Goal: Task Accomplishment & Management: Manage account settings

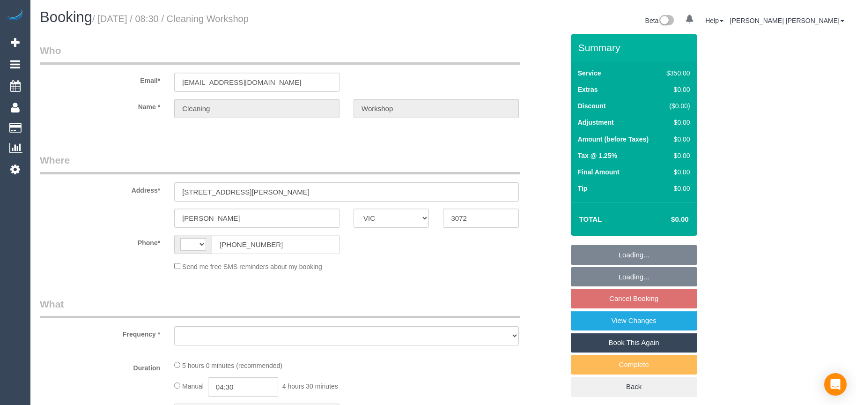
select select "VIC"
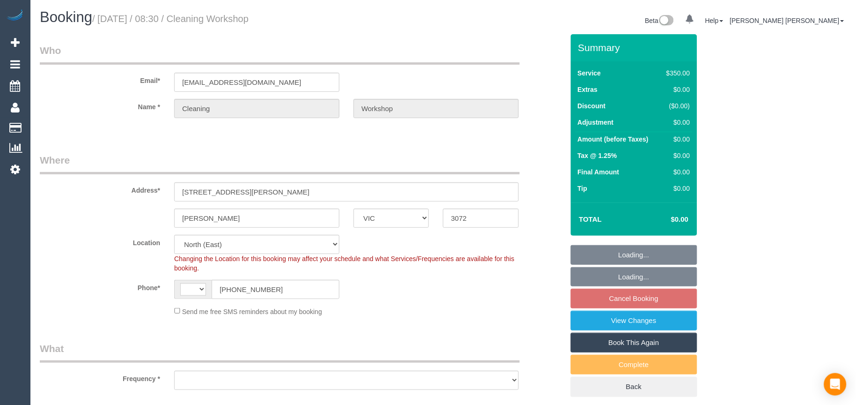
select select "string:AU"
select select "object:514"
select select "300"
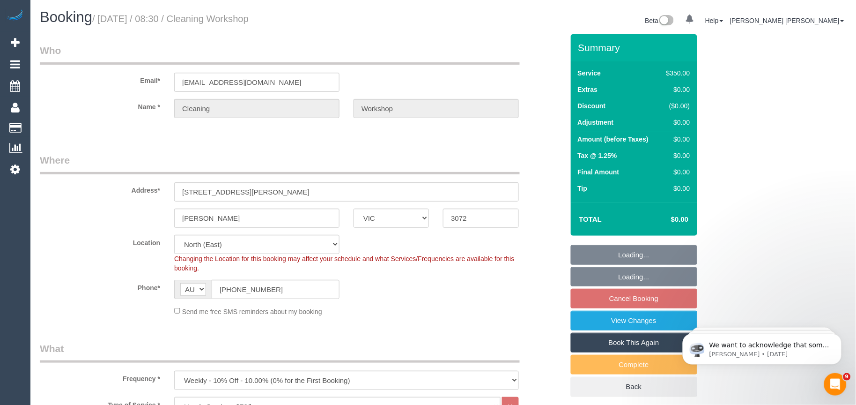
select select "number:28"
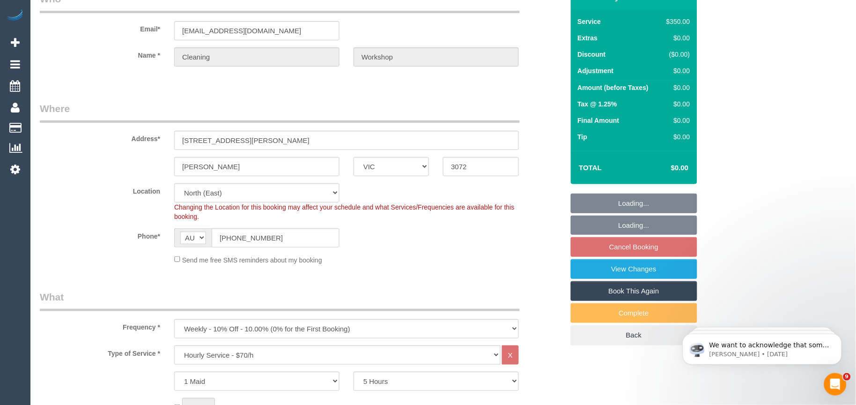
select select "object:1411"
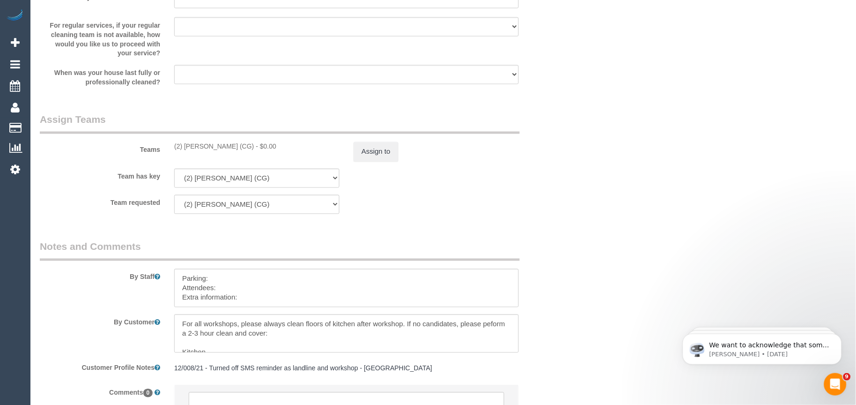
scroll to position [1492, 0]
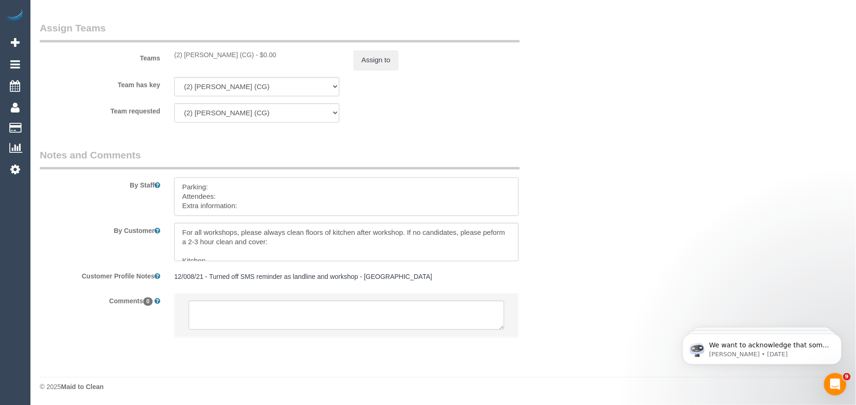
click at [263, 207] on textarea at bounding box center [346, 196] width 345 height 38
paste textarea "The candidates for [DATE] are [PERSON_NAME] (Co) [PHONE_NUMBER], Nyansign (Co) …"
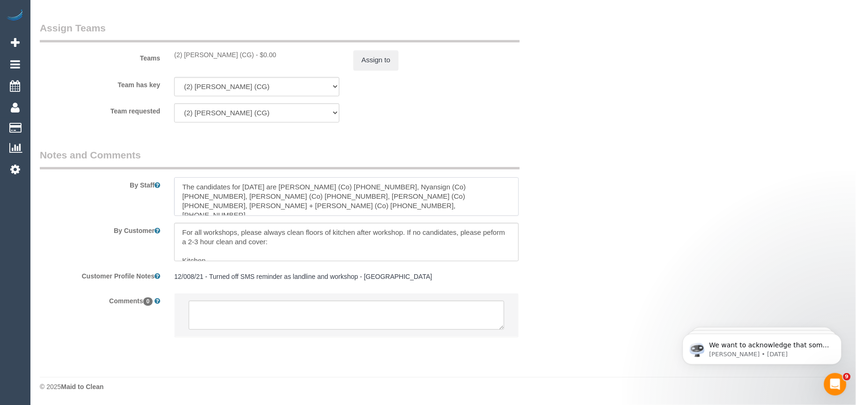
click at [238, 215] on textarea at bounding box center [346, 196] width 345 height 38
click at [176, 186] on textarea at bounding box center [346, 196] width 345 height 38
paste textarea "Candidates Details:"
click at [228, 185] on textarea at bounding box center [346, 196] width 345 height 38
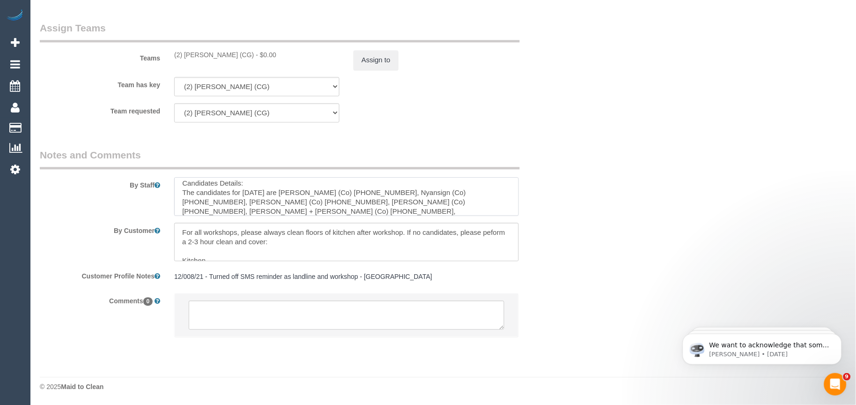
paste textarea "Workshop Customer's Name and Contact No.:"
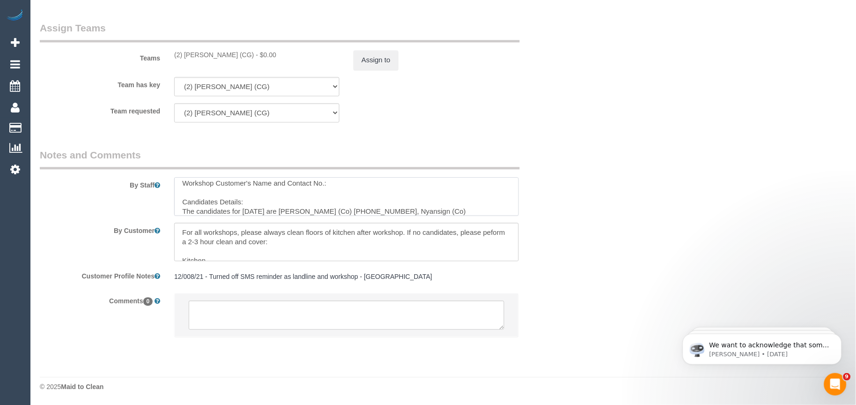
paste textarea "Kat"
paste textarea "0423 148 029"
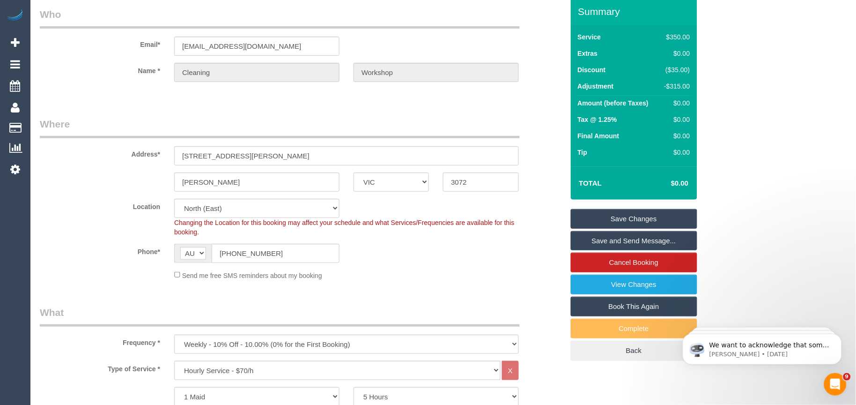
scroll to position [0, 0]
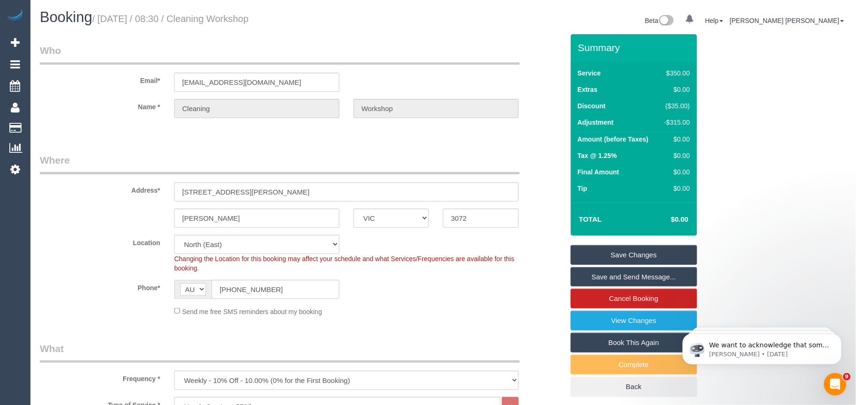
type textarea "Workshop Customer's Name and Contact No.: Kat - [PHONE_NUMBER] Candidates Detai…"
click at [615, 255] on link "Save Changes" at bounding box center [634, 255] width 126 height 20
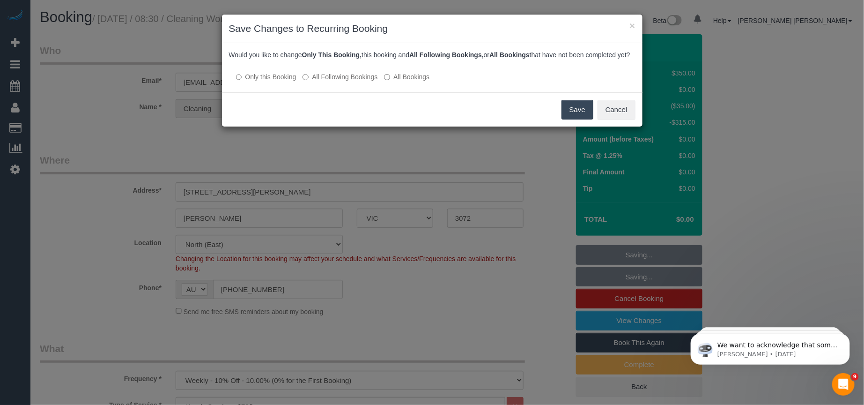
click at [579, 119] on button "Save" at bounding box center [578, 110] width 32 height 20
